Goal: Find specific page/section: Find specific page/section

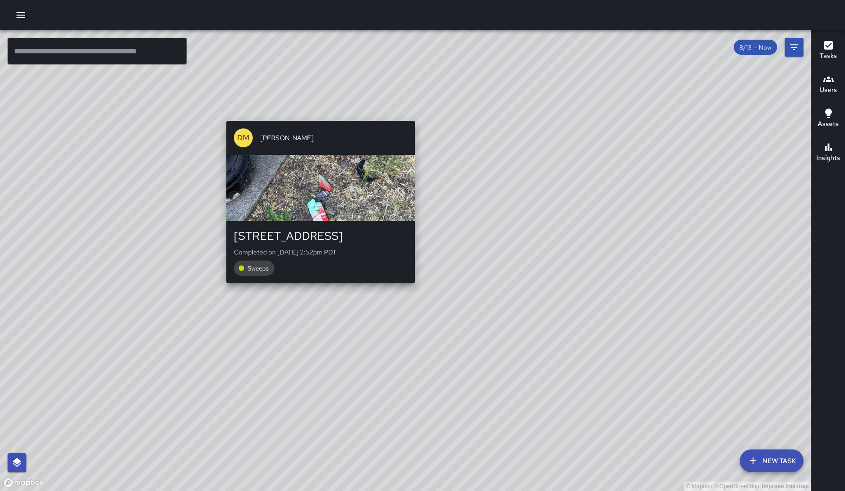
click at [319, 114] on div "© Mapbox © OpenStreetMap Improve this map [PERSON_NAME] [STREET_ADDRESS] Comple…" at bounding box center [405, 260] width 811 height 460
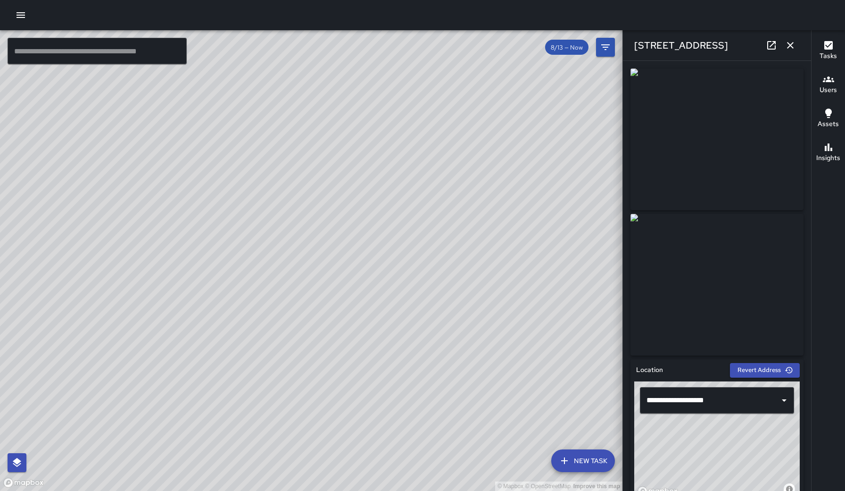
click at [622, 42] on icon "button" at bounding box center [790, 45] width 11 height 11
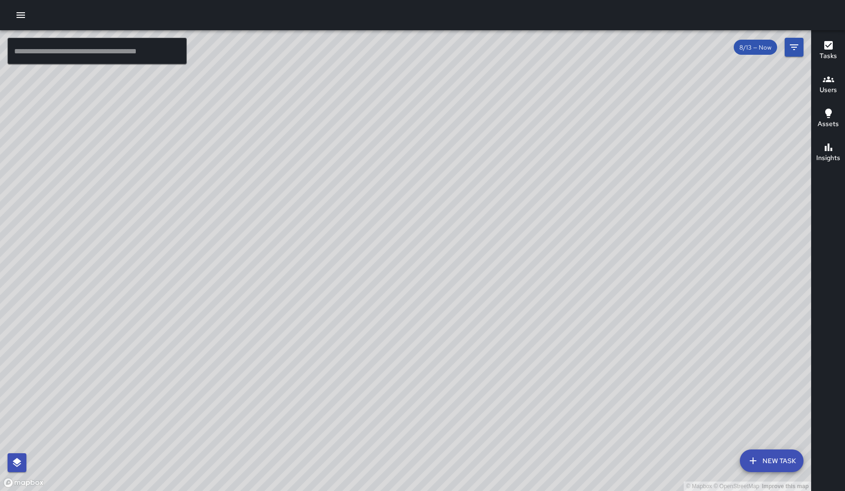
drag, startPoint x: 500, startPoint y: 359, endPoint x: 435, endPoint y: 267, distance: 112.7
click at [435, 267] on div "© Mapbox © OpenStreetMap Improve this map" at bounding box center [405, 260] width 811 height 460
drag, startPoint x: 535, startPoint y: 291, endPoint x: 421, endPoint y: 327, distance: 119.8
click at [421, 329] on div "© Mapbox © OpenStreetMap Improve this map" at bounding box center [405, 260] width 811 height 460
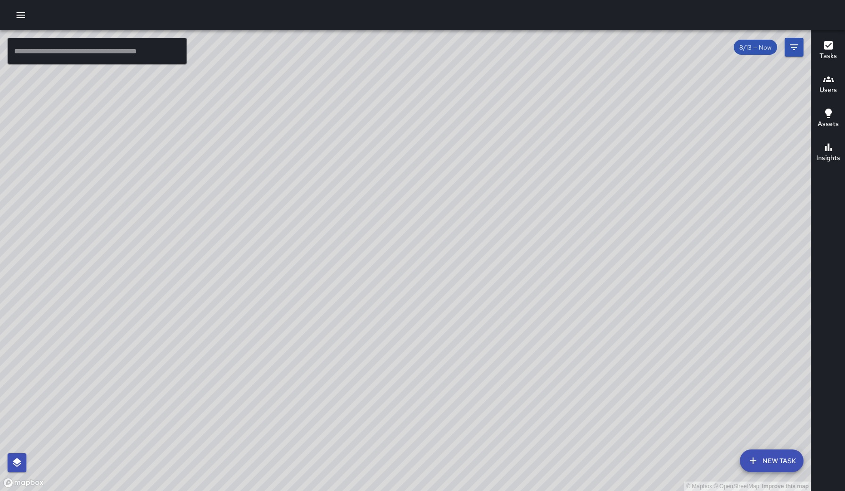
drag, startPoint x: 384, startPoint y: 222, endPoint x: 361, endPoint y: 113, distance: 111.4
click at [361, 113] on div "© Mapbox © OpenStreetMap Improve this map" at bounding box center [405, 260] width 811 height 460
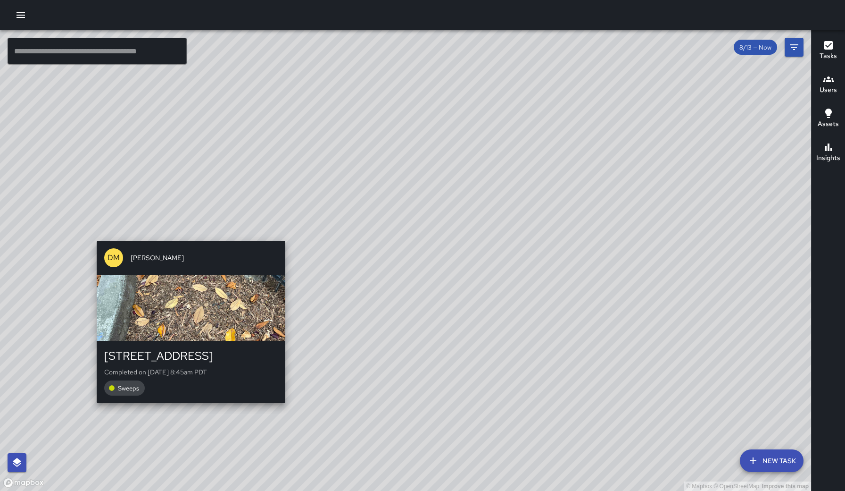
click at [92, 235] on div "© Mapbox © OpenStreetMap Improve this map [PERSON_NAME] [STREET_ADDRESS] Comple…" at bounding box center [405, 260] width 811 height 460
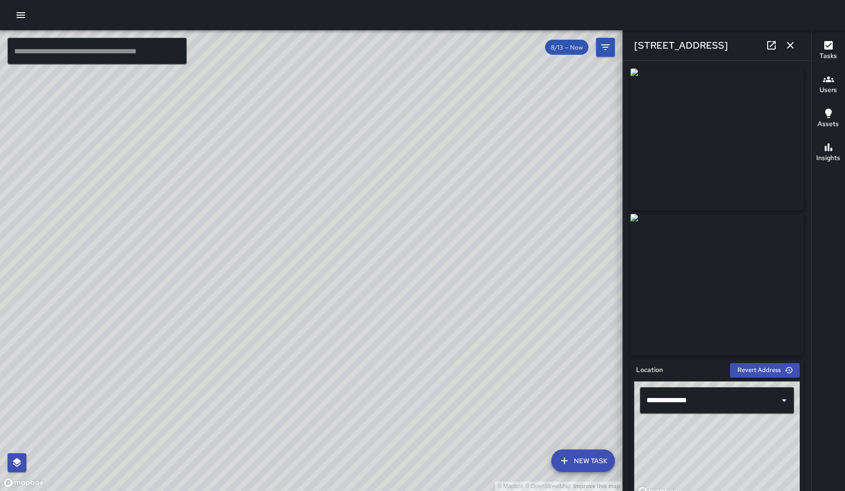
type input "**********"
click at [622, 116] on img at bounding box center [717, 139] width 173 height 142
click at [622, 106] on img at bounding box center [717, 139] width 173 height 142
click at [622, 44] on icon "button" at bounding box center [790, 45] width 7 height 7
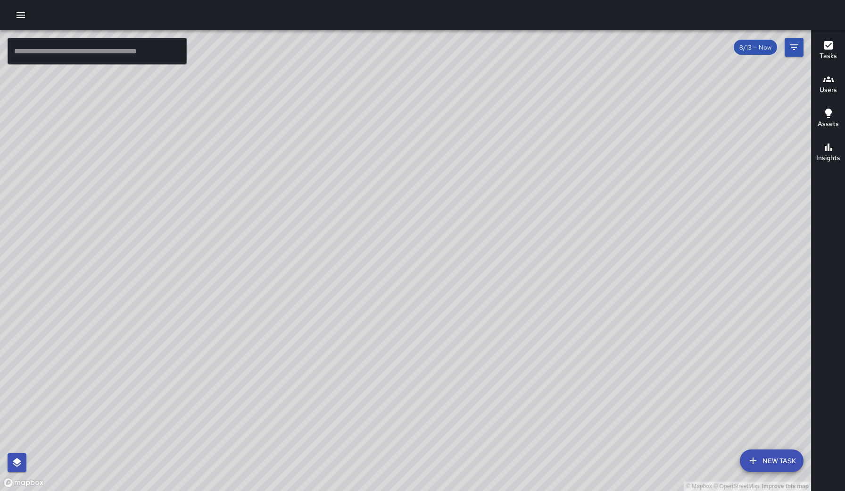
drag, startPoint x: 609, startPoint y: 95, endPoint x: 520, endPoint y: 223, distance: 155.6
click at [520, 223] on div "© Mapbox © OpenStreetMap Improve this map" at bounding box center [405, 260] width 811 height 460
drag, startPoint x: 704, startPoint y: 277, endPoint x: 565, endPoint y: 128, distance: 203.3
click at [565, 128] on div "© Mapbox © OpenStreetMap Improve this map" at bounding box center [405, 260] width 811 height 460
drag, startPoint x: 707, startPoint y: 223, endPoint x: 593, endPoint y: 66, distance: 193.6
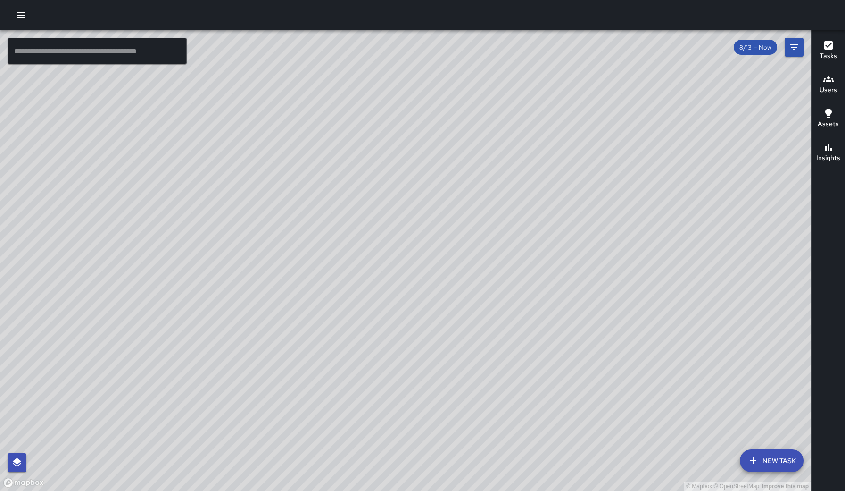
click at [593, 66] on div "© Mapbox © OpenStreetMap Improve this map" at bounding box center [405, 260] width 811 height 460
drag, startPoint x: 467, startPoint y: 283, endPoint x: 248, endPoint y: 117, distance: 275.5
click at [248, 117] on div "© Mapbox © OpenStreetMap Improve this map" at bounding box center [405, 260] width 811 height 460
drag, startPoint x: 481, startPoint y: 90, endPoint x: 562, endPoint y: 490, distance: 408.2
click at [562, 416] on div "© Mapbox © OpenStreetMap Improve this map" at bounding box center [405, 260] width 811 height 460
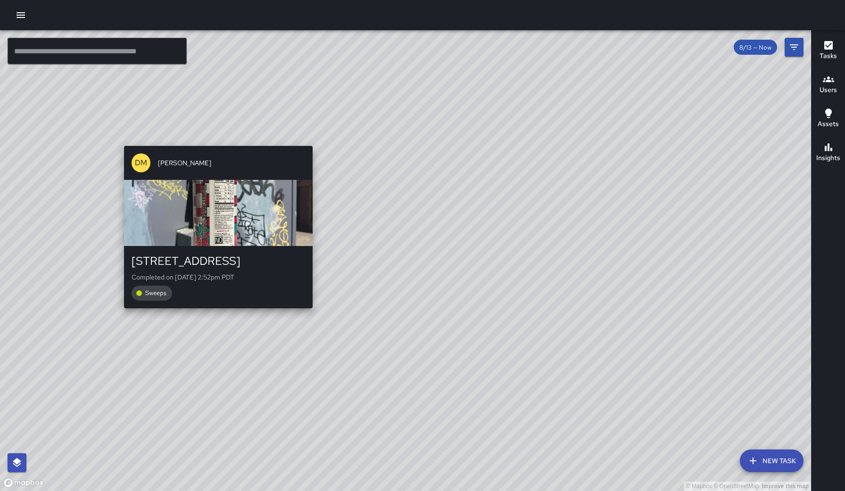
click at [215, 141] on div "© Mapbox © OpenStreetMap Improve this map [PERSON_NAME] [STREET_ADDRESS] Comple…" at bounding box center [405, 260] width 811 height 460
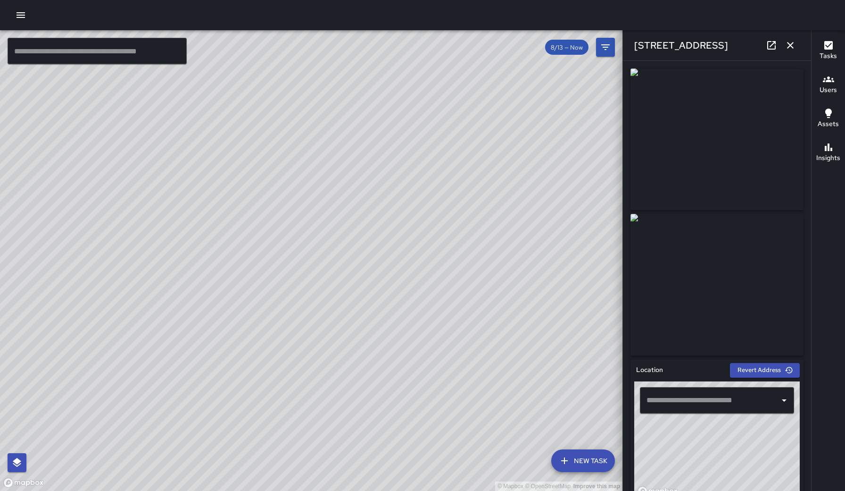
type input "**********"
drag, startPoint x: 493, startPoint y: 327, endPoint x: 363, endPoint y: 172, distance: 202.3
click at [363, 172] on div "© Mapbox © OpenStreetMap Improve this map" at bounding box center [311, 260] width 623 height 460
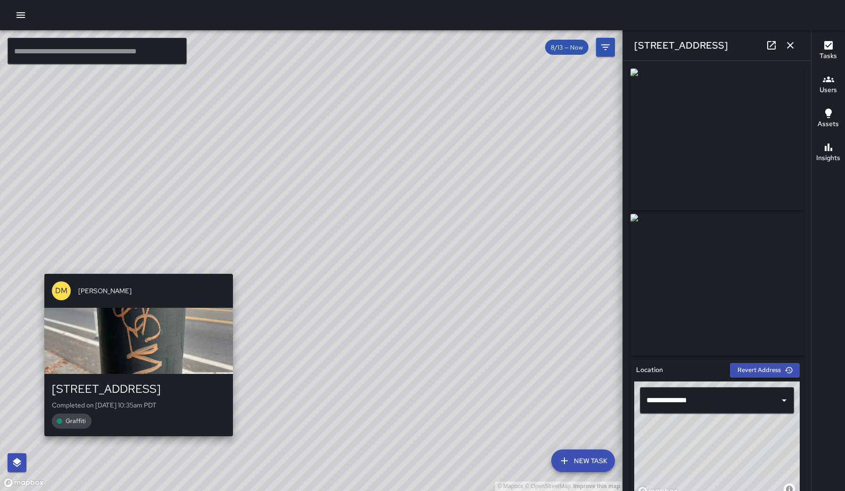
click at [135, 267] on div "© Mapbox © OpenStreetMap Improve this map [PERSON_NAME] [STREET_ADDRESS] Comple…" at bounding box center [311, 260] width 623 height 460
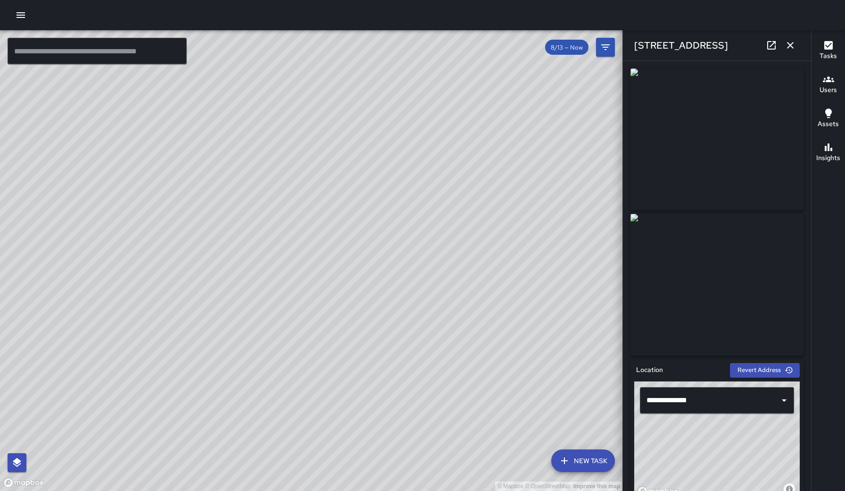
drag, startPoint x: 561, startPoint y: 293, endPoint x: 308, endPoint y: 275, distance: 254.4
click at [308, 275] on div "© Mapbox © OpenStreetMap Improve this map" at bounding box center [311, 260] width 623 height 460
drag, startPoint x: 348, startPoint y: 117, endPoint x: 361, endPoint y: 170, distance: 54.3
click at [361, 170] on div "© Mapbox © OpenStreetMap Improve this map" at bounding box center [311, 260] width 623 height 460
